Goal: Check status

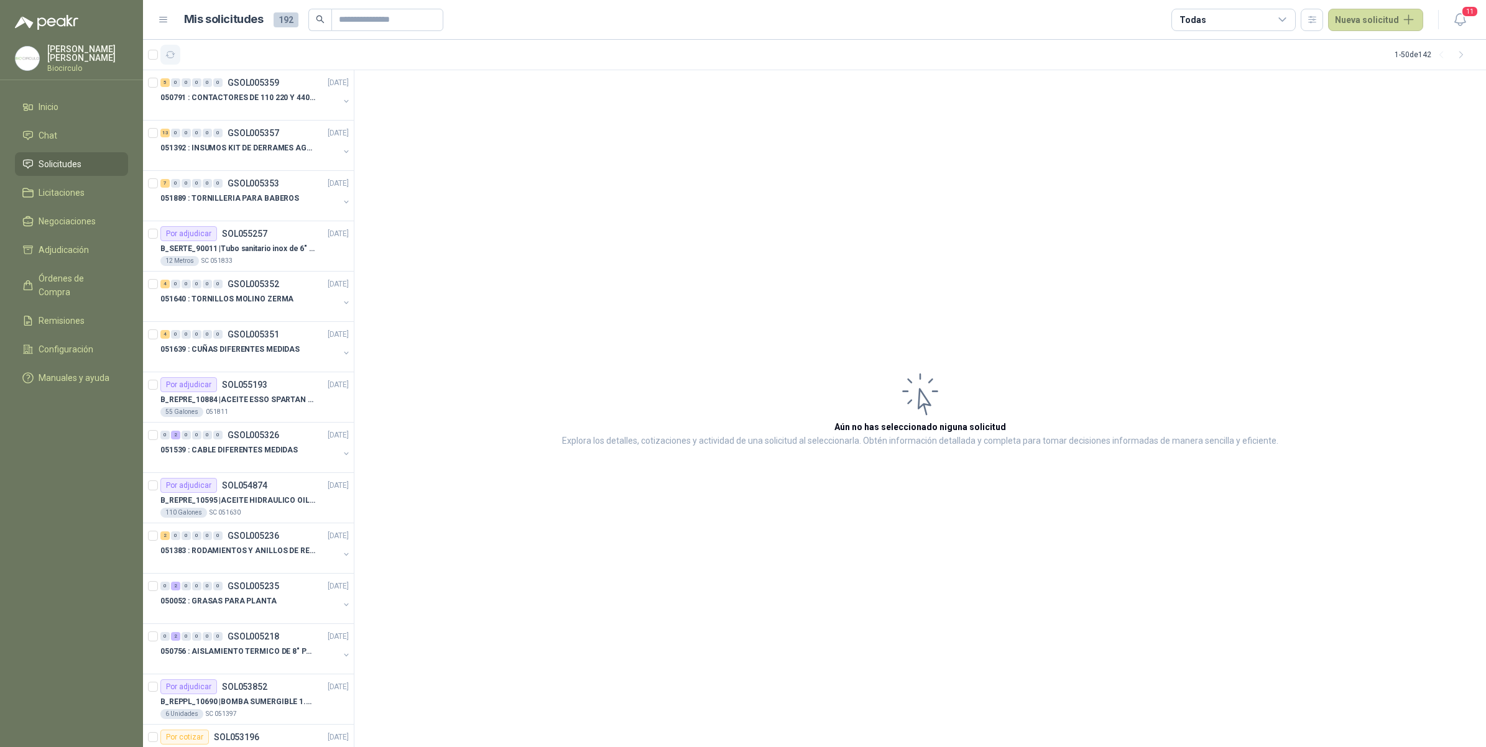
click at [165, 55] on icon "button" at bounding box center [170, 55] width 11 height 11
click at [248, 101] on p "050791 : CONTACTORES DE 110 220 Y 440 V" at bounding box center [237, 98] width 155 height 12
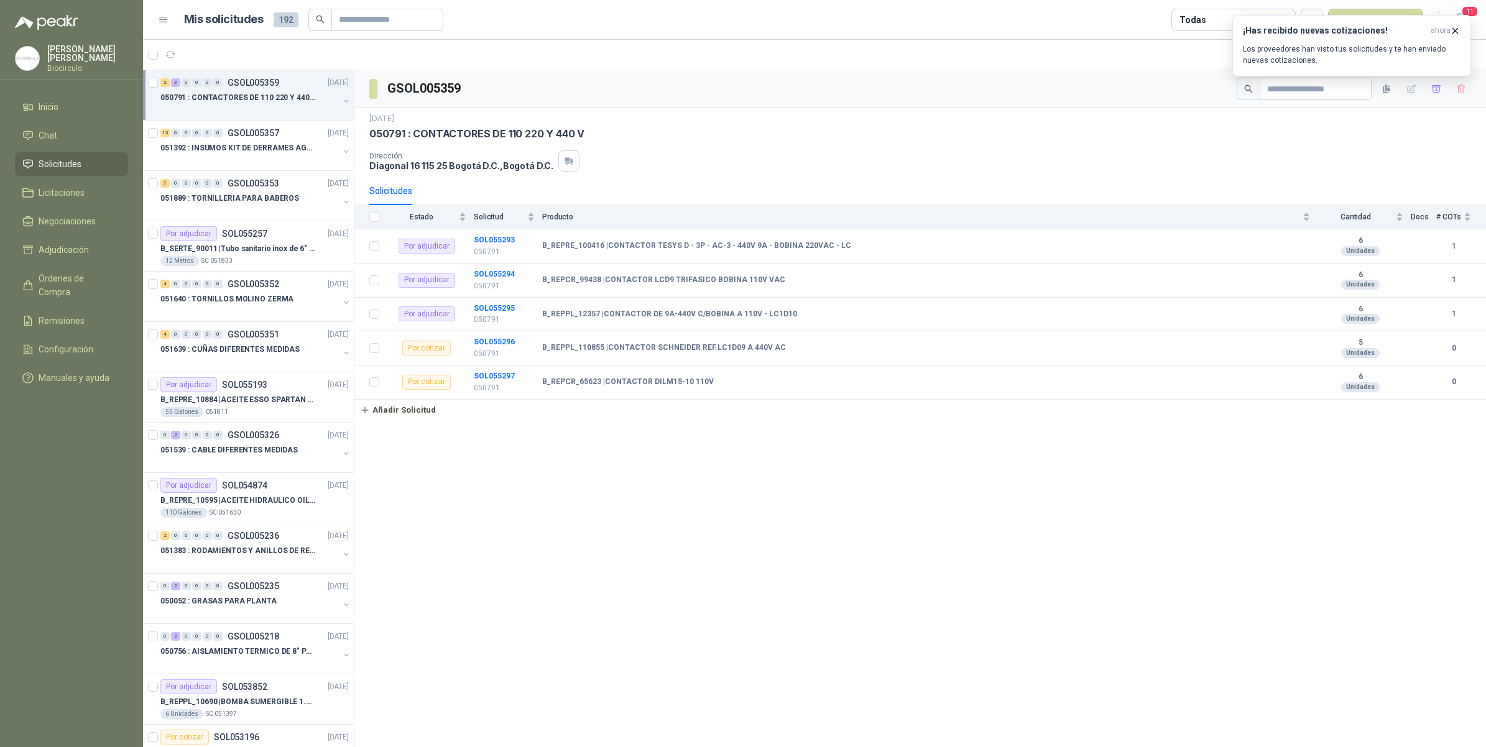
click at [1374, 162] on div "Dirección Diagonal 16 115 25 Bogotá D.C. , Bogotá D.C." at bounding box center [920, 160] width 1102 height 21
click at [1474, 14] on span "11" at bounding box center [1469, 12] width 17 height 12
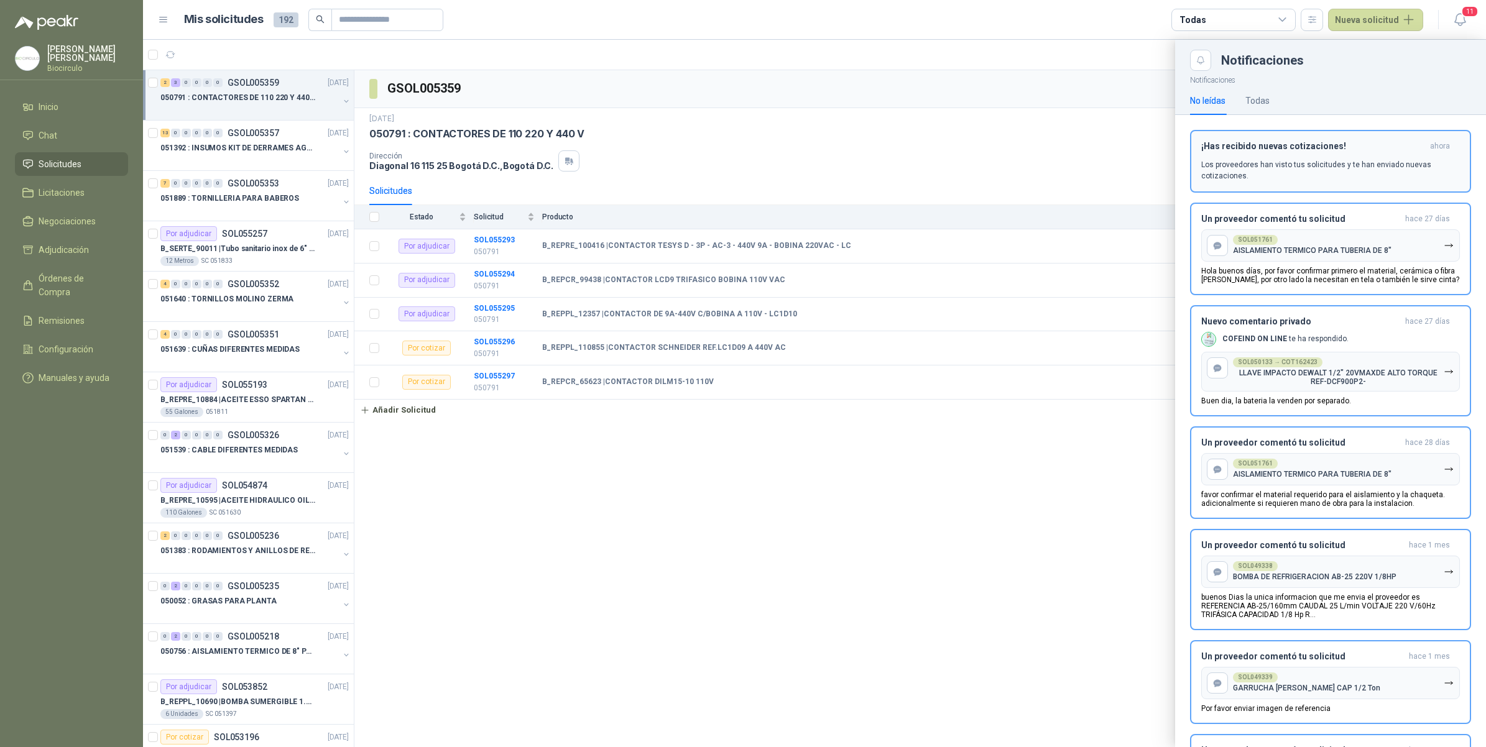
click at [1346, 156] on div "¡Has recibido nuevas cotizaciones! ahora Los proveedores han visto tus solicitu…" at bounding box center [1330, 161] width 259 height 40
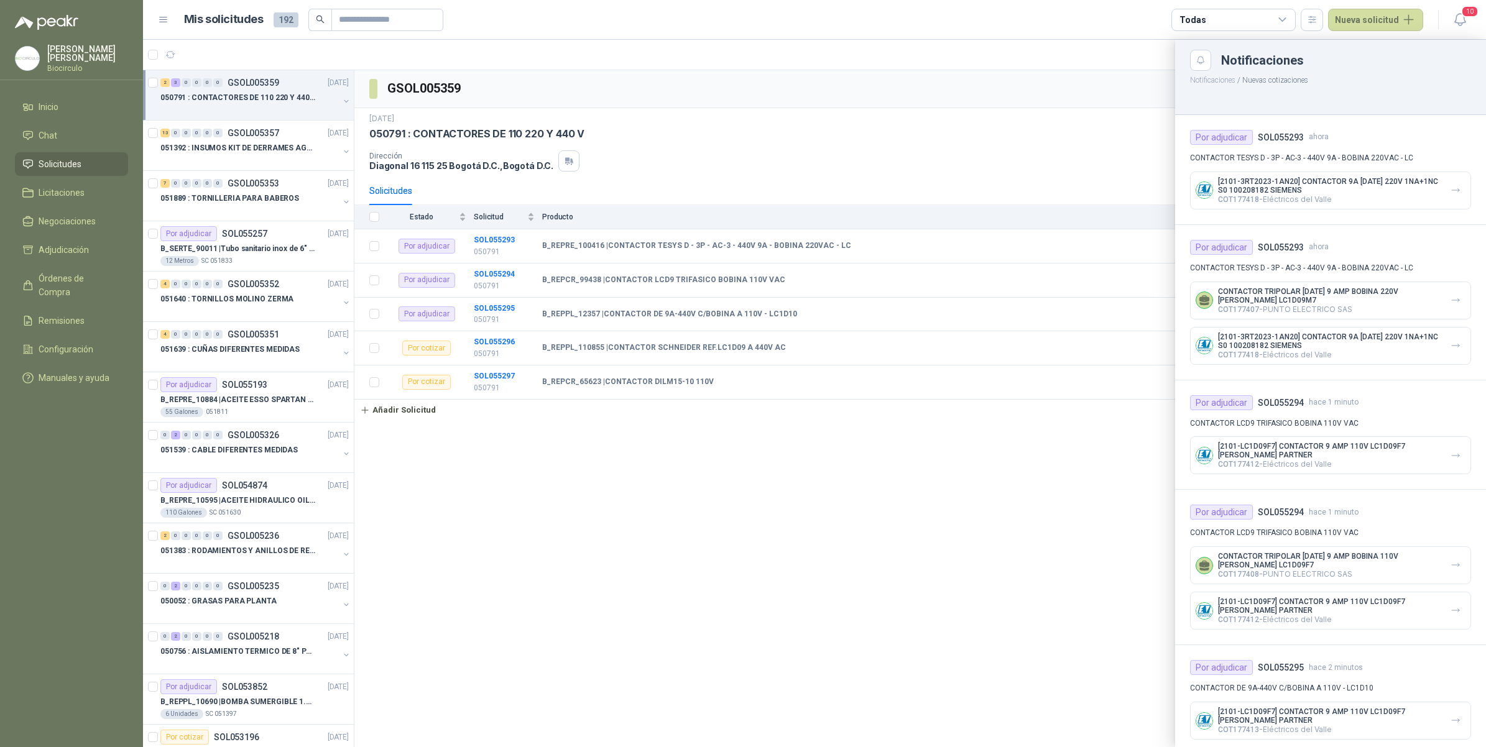
click at [897, 423] on div at bounding box center [814, 394] width 1343 height 708
